Goal: Information Seeking & Learning: Check status

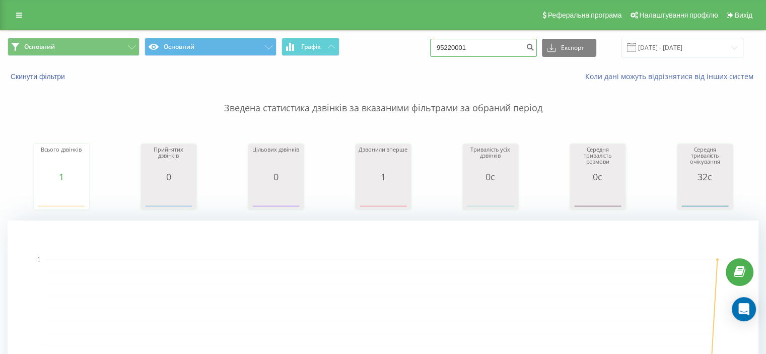
click at [493, 54] on input "95220001" at bounding box center [483, 48] width 107 height 18
paste input "380931919624"
type input "380931919624"
click at [474, 57] on div "380931919624 Експорт .csv .xls .xlsx 20.05.2025 - 20.08.2025" at bounding box center [586, 48] width 313 height 20
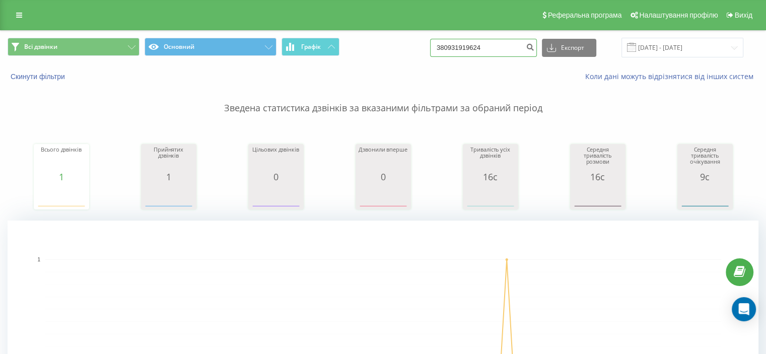
click at [477, 51] on input "380931919624" at bounding box center [483, 48] width 107 height 18
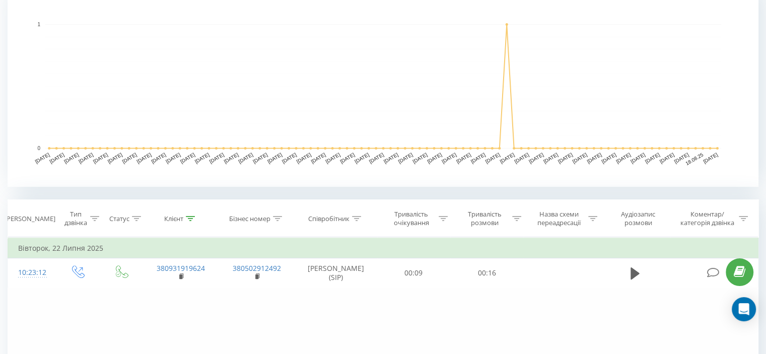
scroll to position [352, 0]
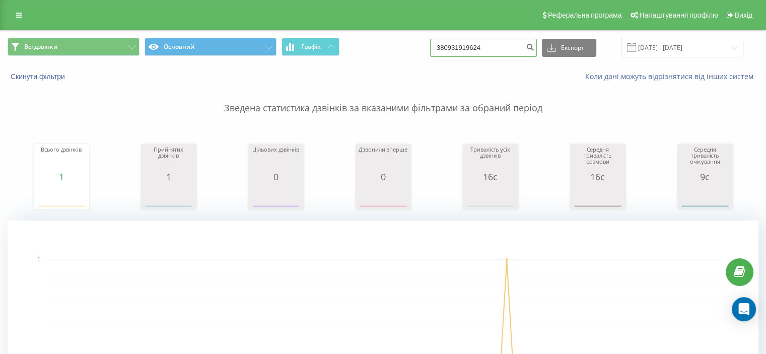
click at [468, 52] on input "380931919624" at bounding box center [483, 48] width 107 height 18
paste input "75984845"
type input "380975984845"
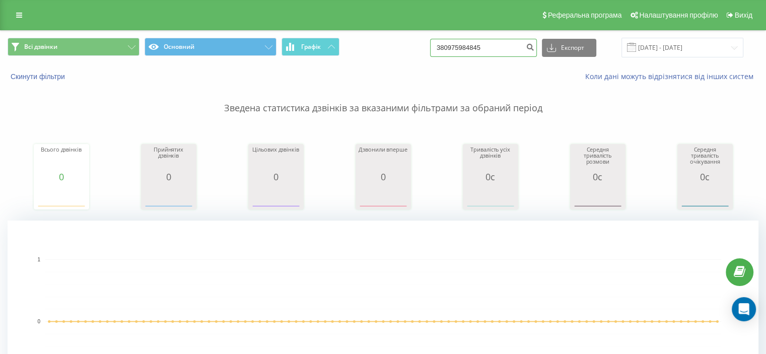
click at [487, 48] on input "380975984845" at bounding box center [483, 48] width 107 height 18
paste input "62888438"
type input "380962888438"
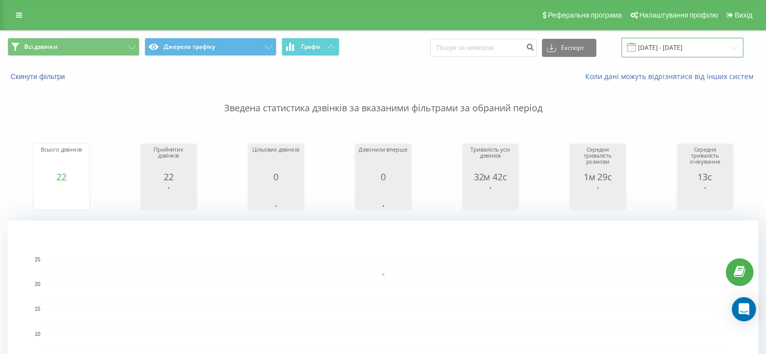
click at [681, 44] on input "19.08.2025 - 19.08.2025" at bounding box center [682, 48] width 122 height 20
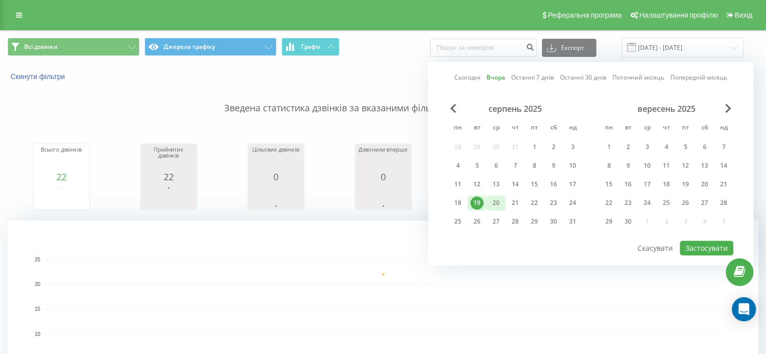
click at [493, 203] on div "20" at bounding box center [495, 202] width 13 height 13
click at [709, 250] on button "Застосувати" at bounding box center [706, 248] width 53 height 15
type input "[DATE] - [DATE]"
